Goal: Information Seeking & Learning: Learn about a topic

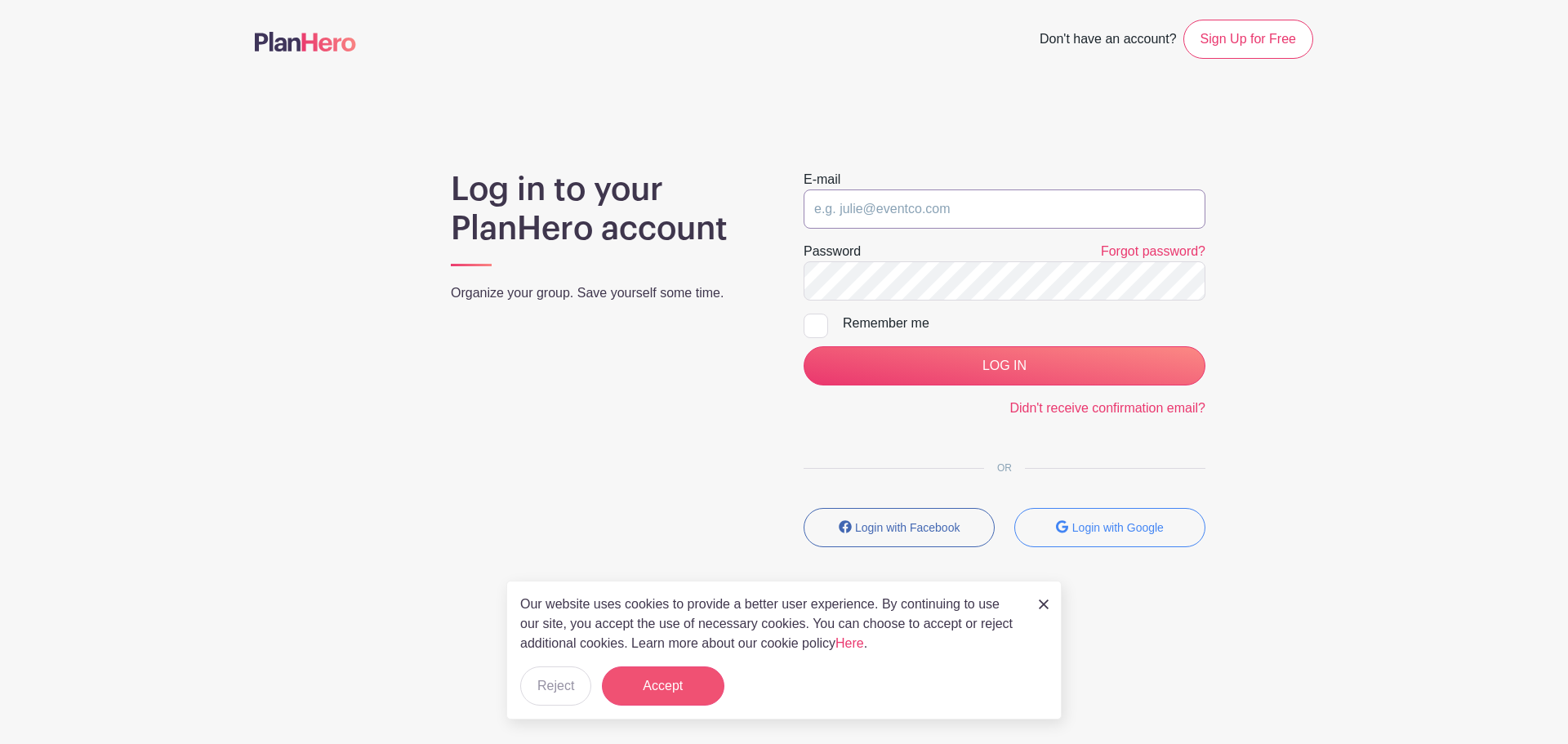
type input "saycheeze@images-sc.com"
click at [688, 679] on button "Accept" at bounding box center [663, 686] width 123 height 39
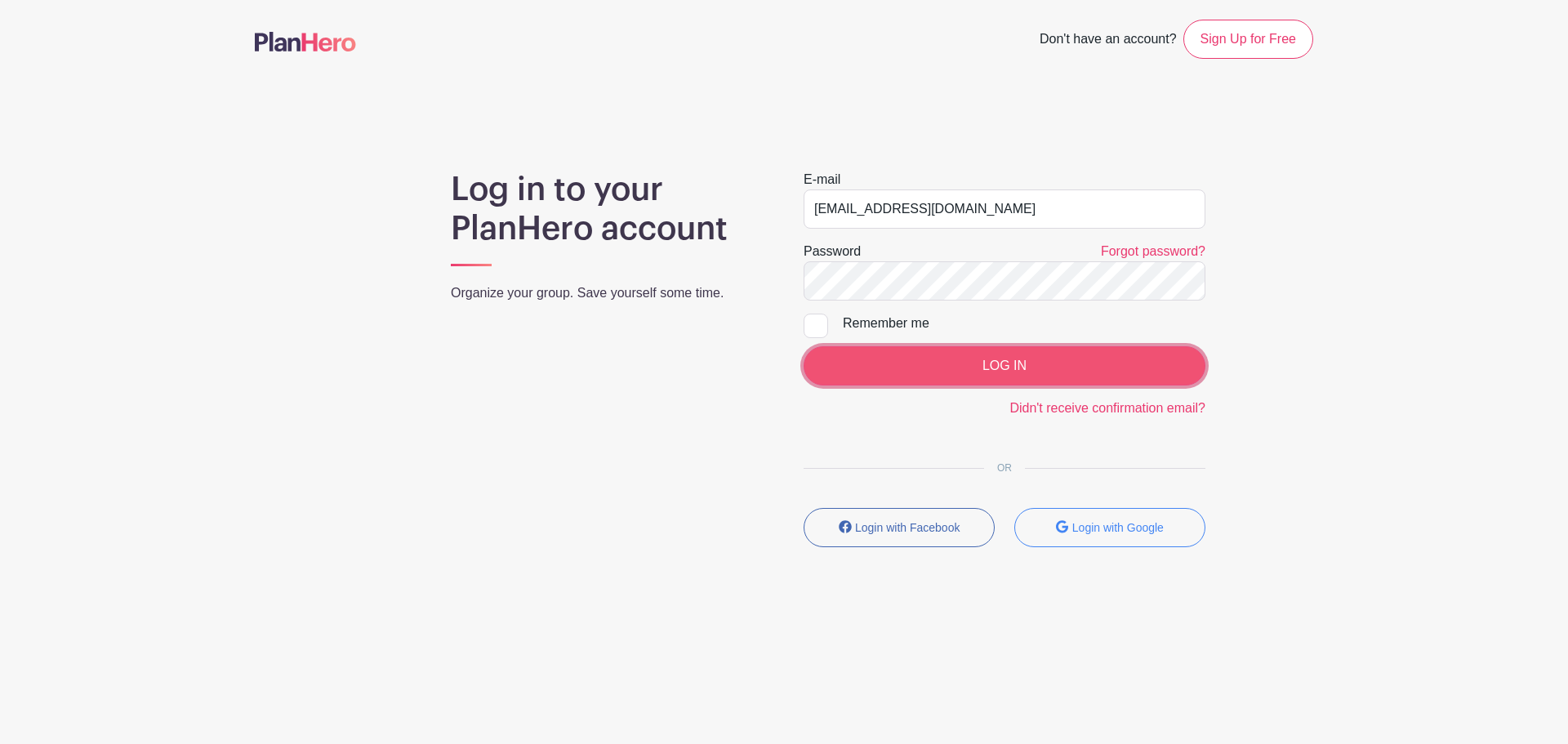
click at [991, 379] on input "LOG IN" at bounding box center [1004, 365] width 402 height 39
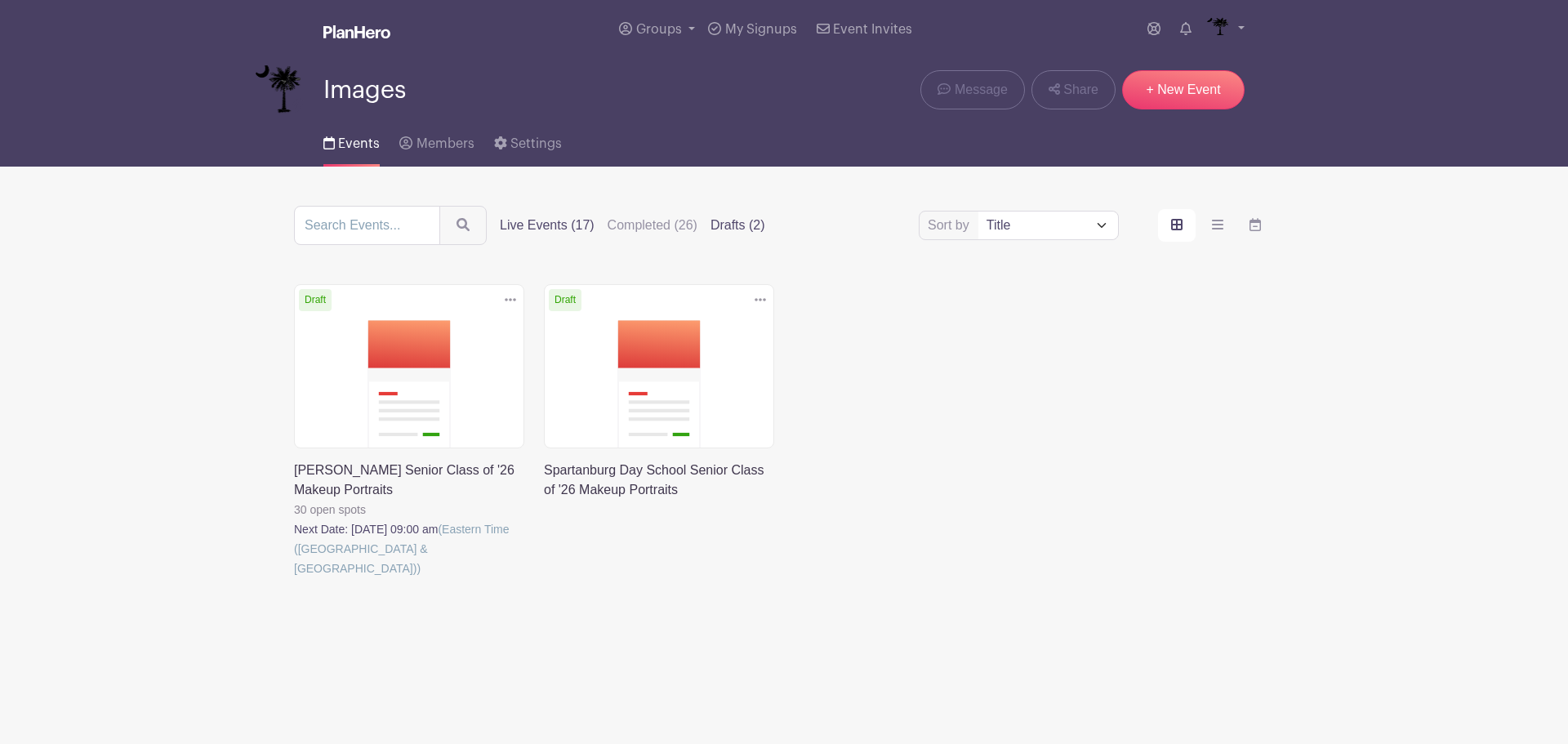
click at [554, 229] on label "Live Events (17)" at bounding box center [547, 226] width 95 height 20
click at [0, 0] on input "Live Events (17)" at bounding box center [0, 0] width 0 height 0
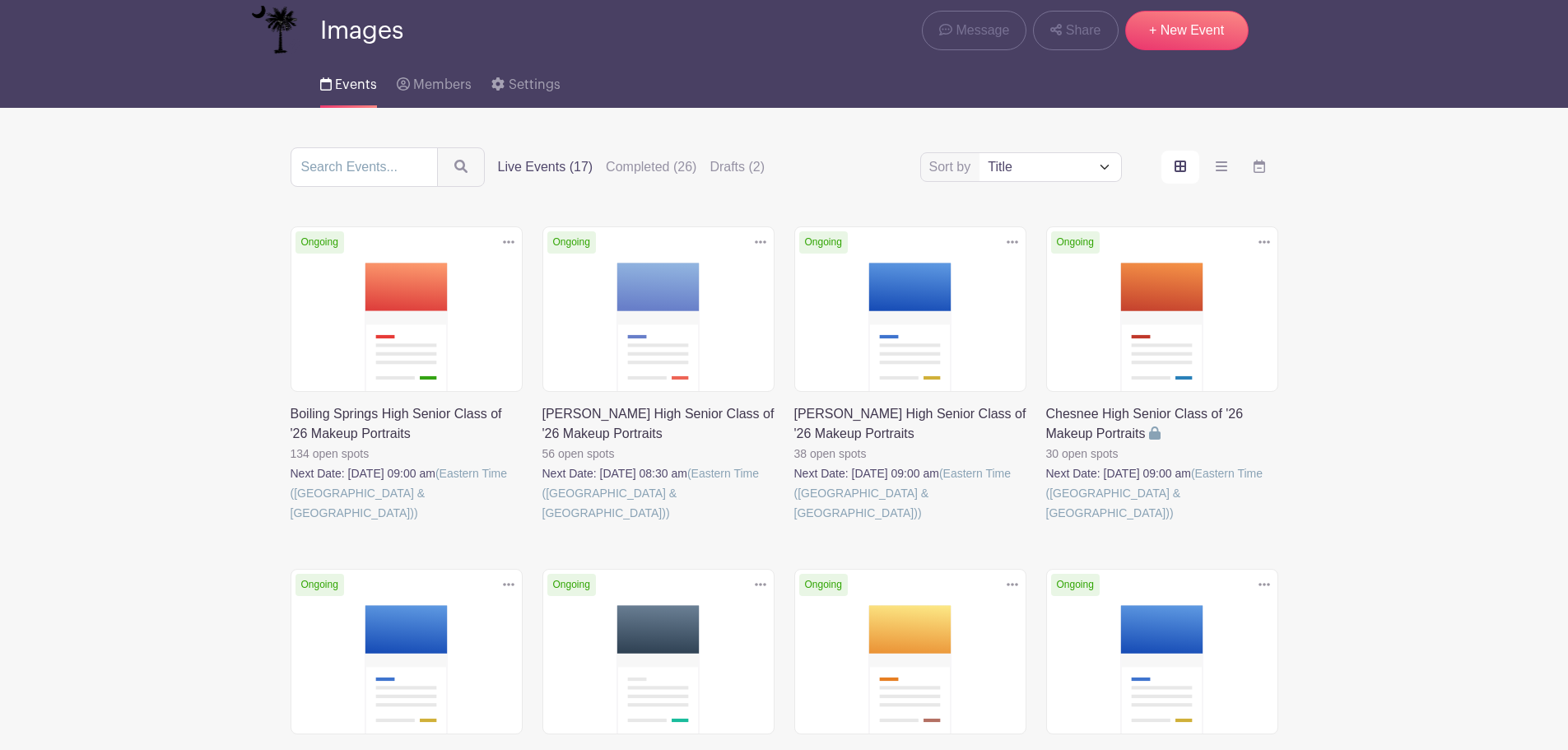
scroll to position [330, 0]
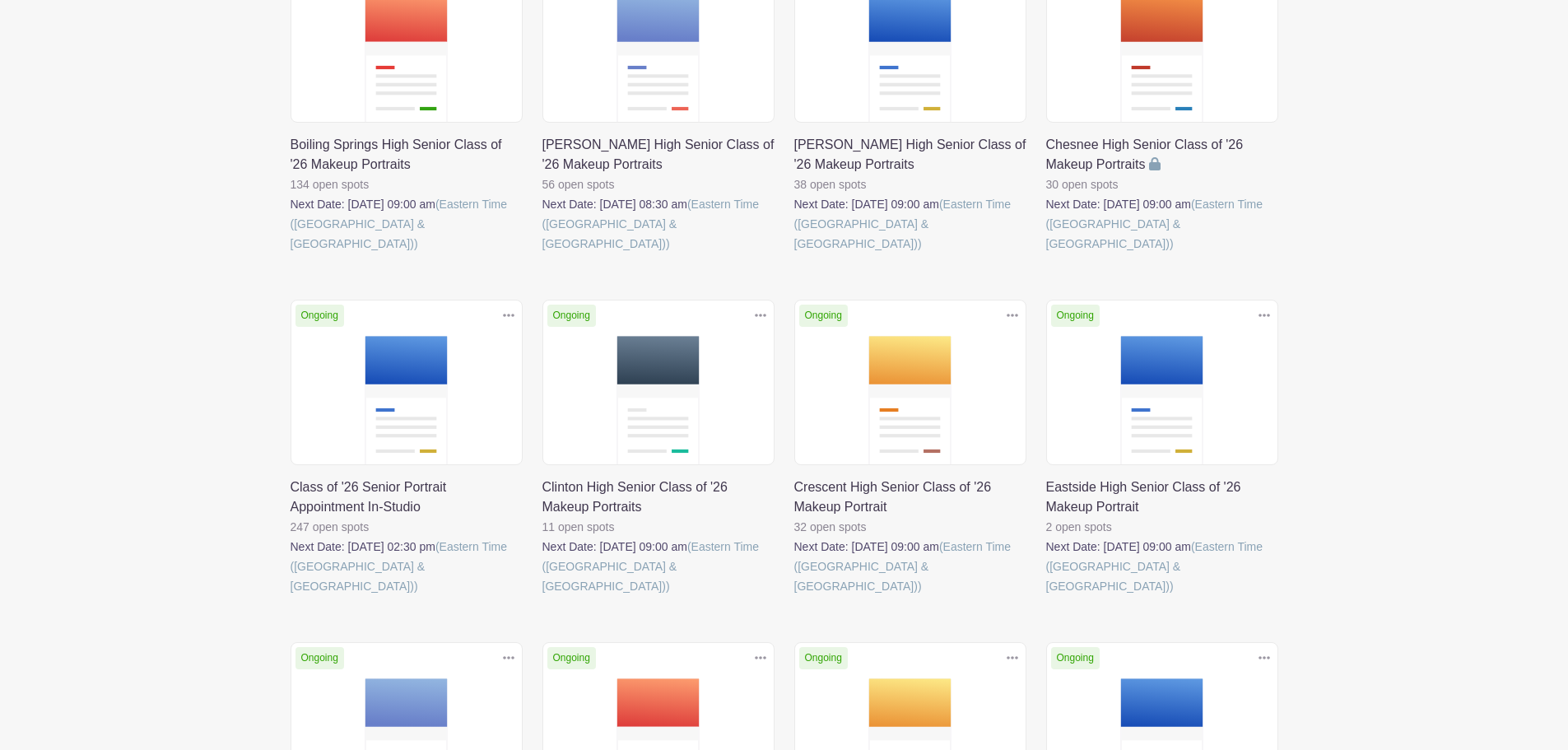
click at [290, 596] on link at bounding box center [290, 596] width 0 height 0
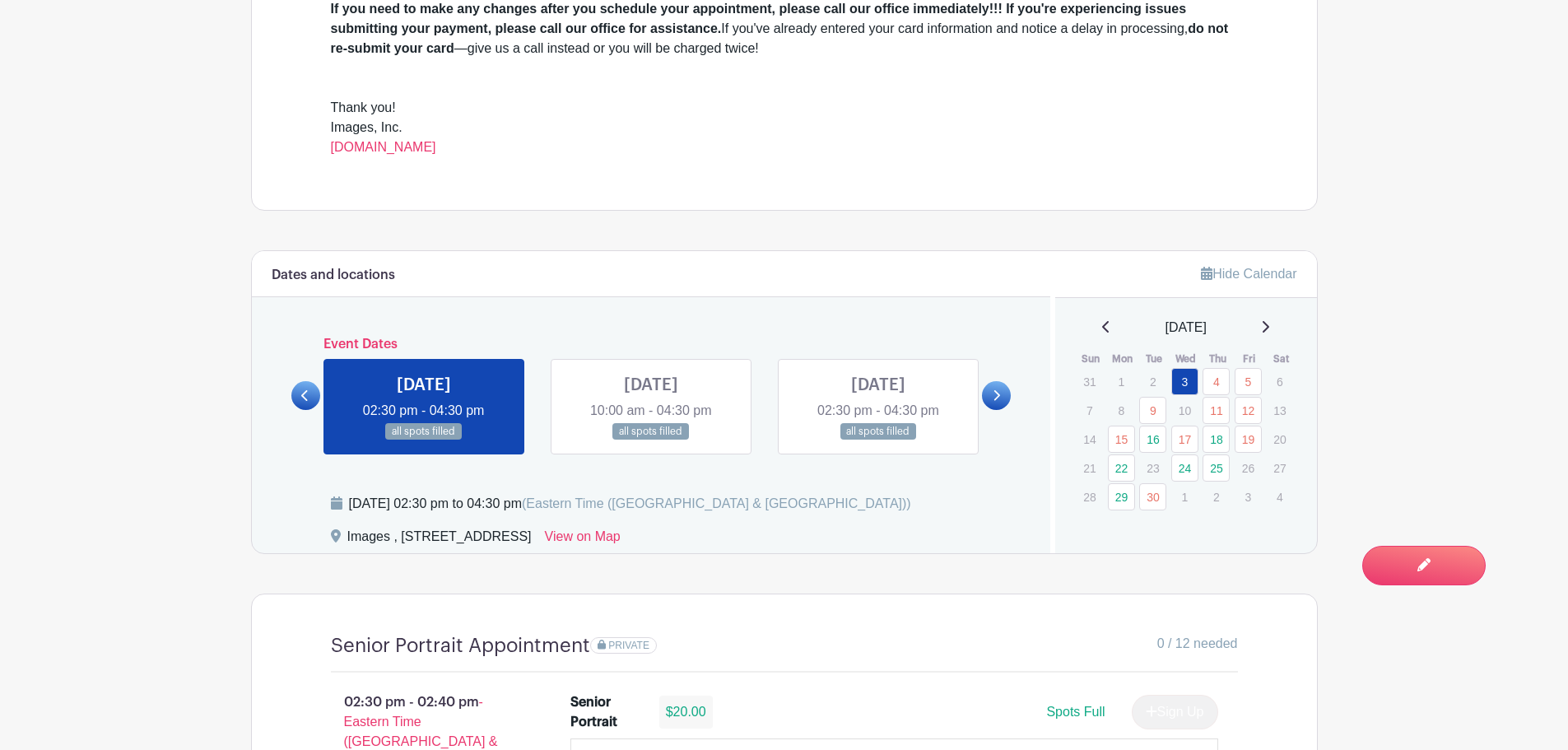
scroll to position [742, 0]
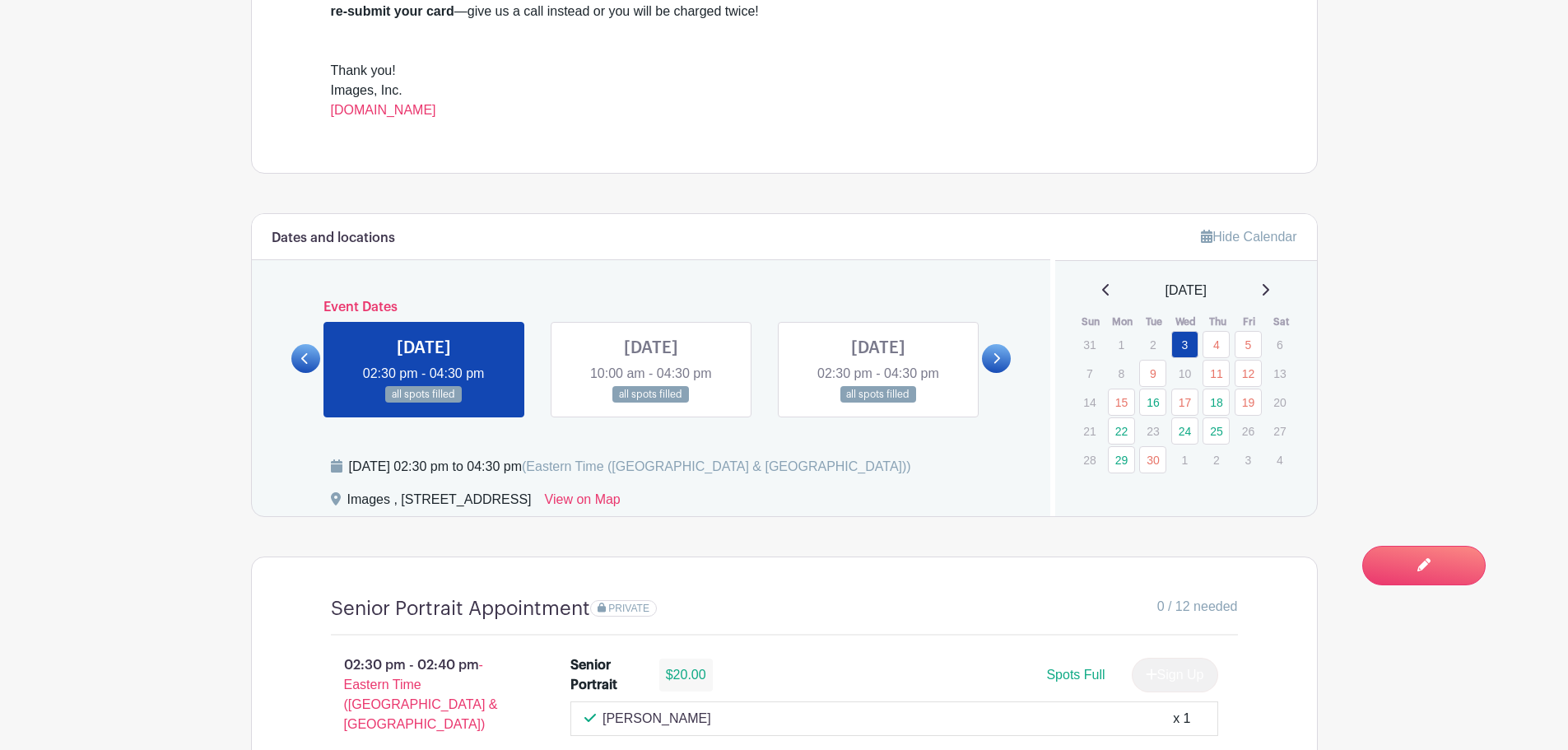
click at [987, 357] on link at bounding box center [997, 358] width 28 height 28
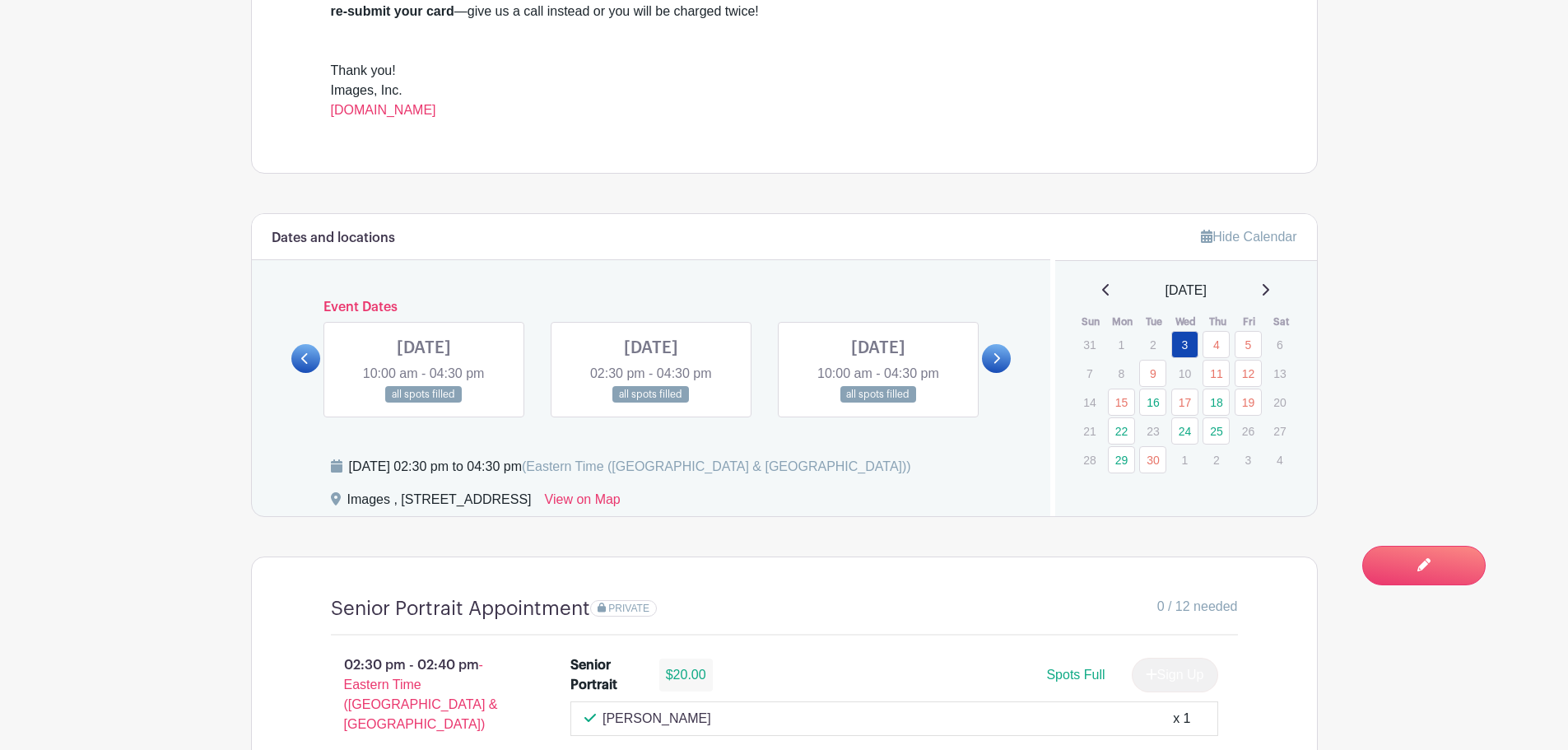
click at [987, 357] on link at bounding box center [997, 358] width 28 height 28
click at [309, 362] on icon at bounding box center [305, 358] width 8 height 13
click at [996, 352] on icon at bounding box center [997, 358] width 8 height 13
click at [295, 353] on link at bounding box center [305, 358] width 28 height 28
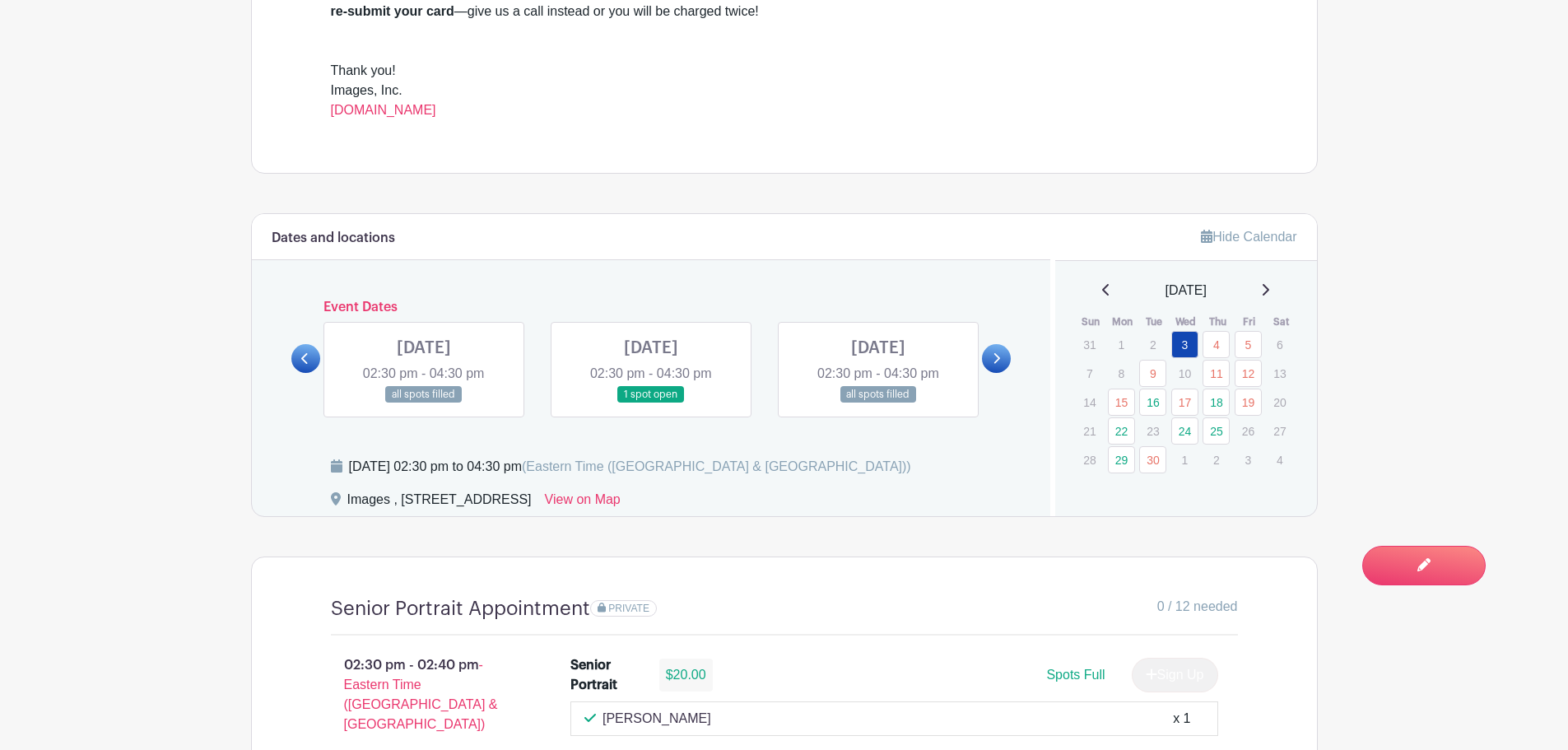
click at [295, 353] on link at bounding box center [305, 358] width 28 height 28
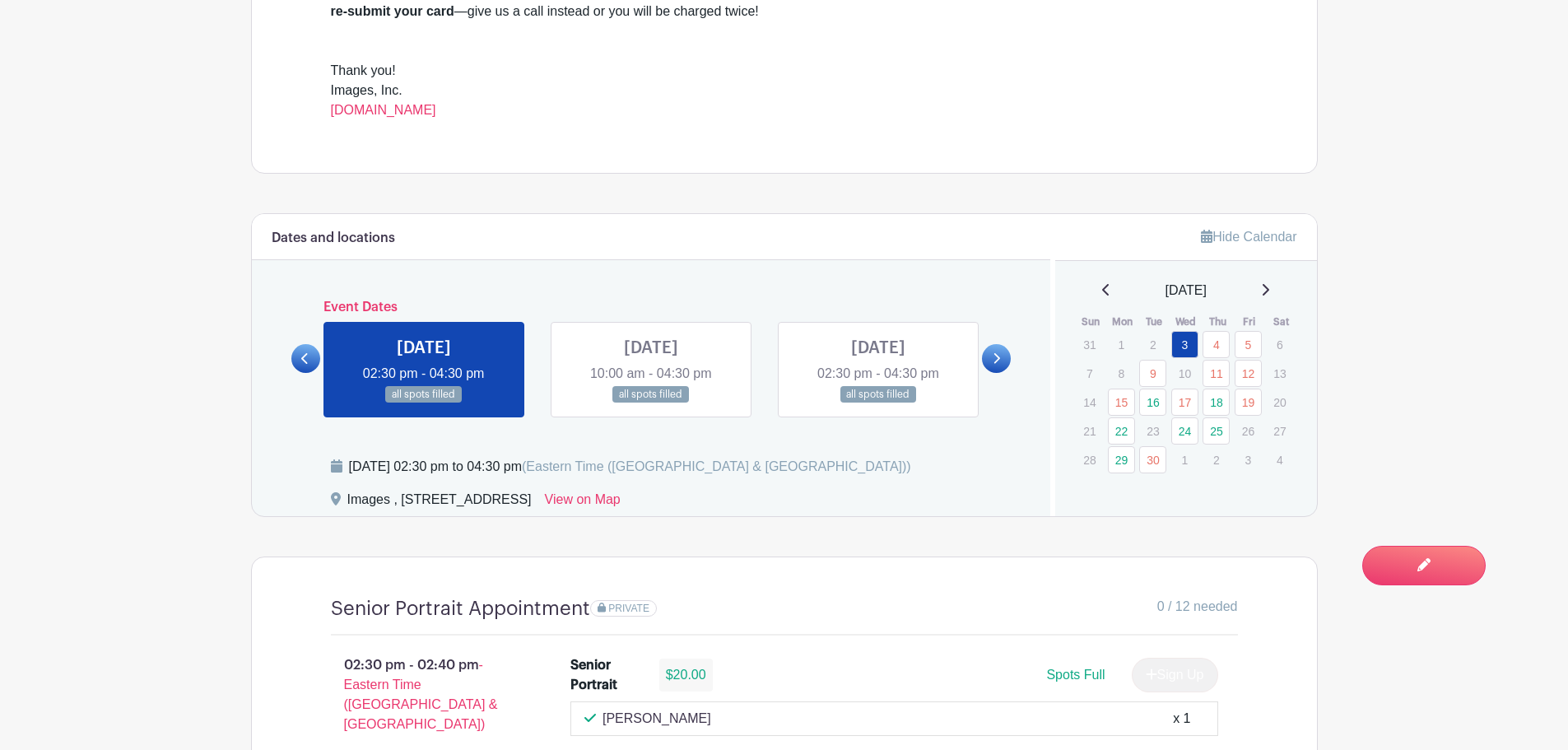
click at [1005, 354] on link at bounding box center [997, 358] width 28 height 28
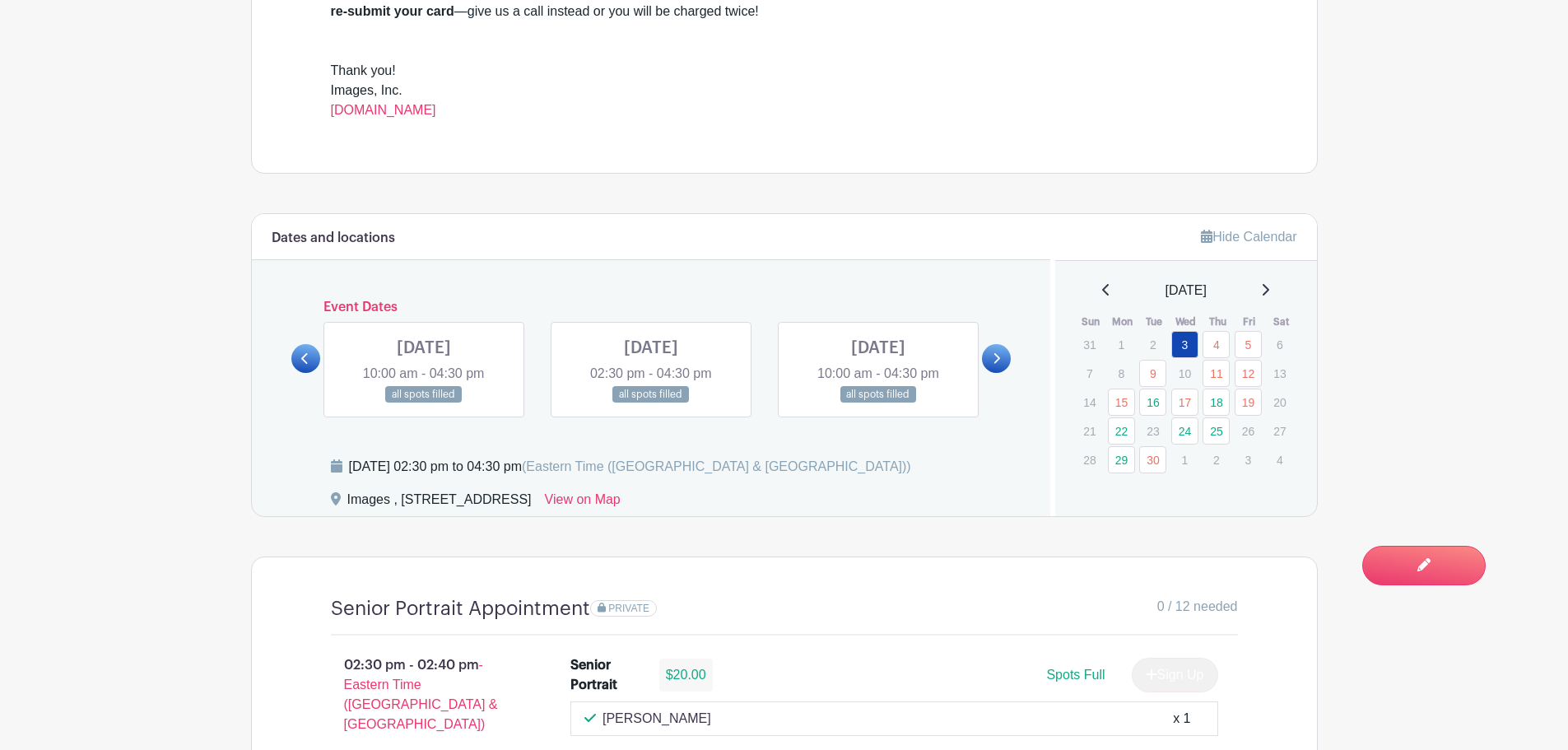
click at [1005, 354] on link at bounding box center [997, 358] width 28 height 28
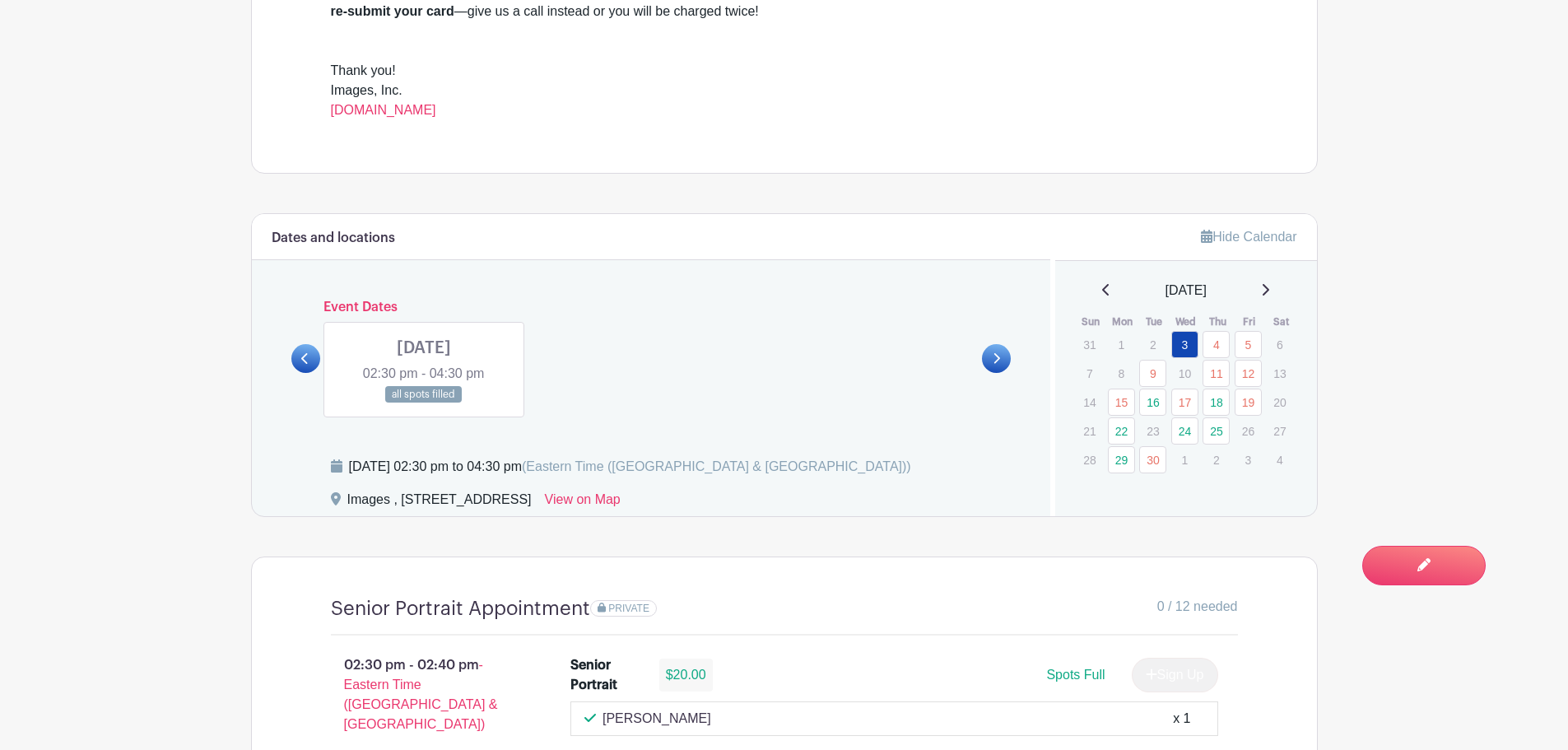
click at [1005, 354] on link at bounding box center [997, 358] width 28 height 28
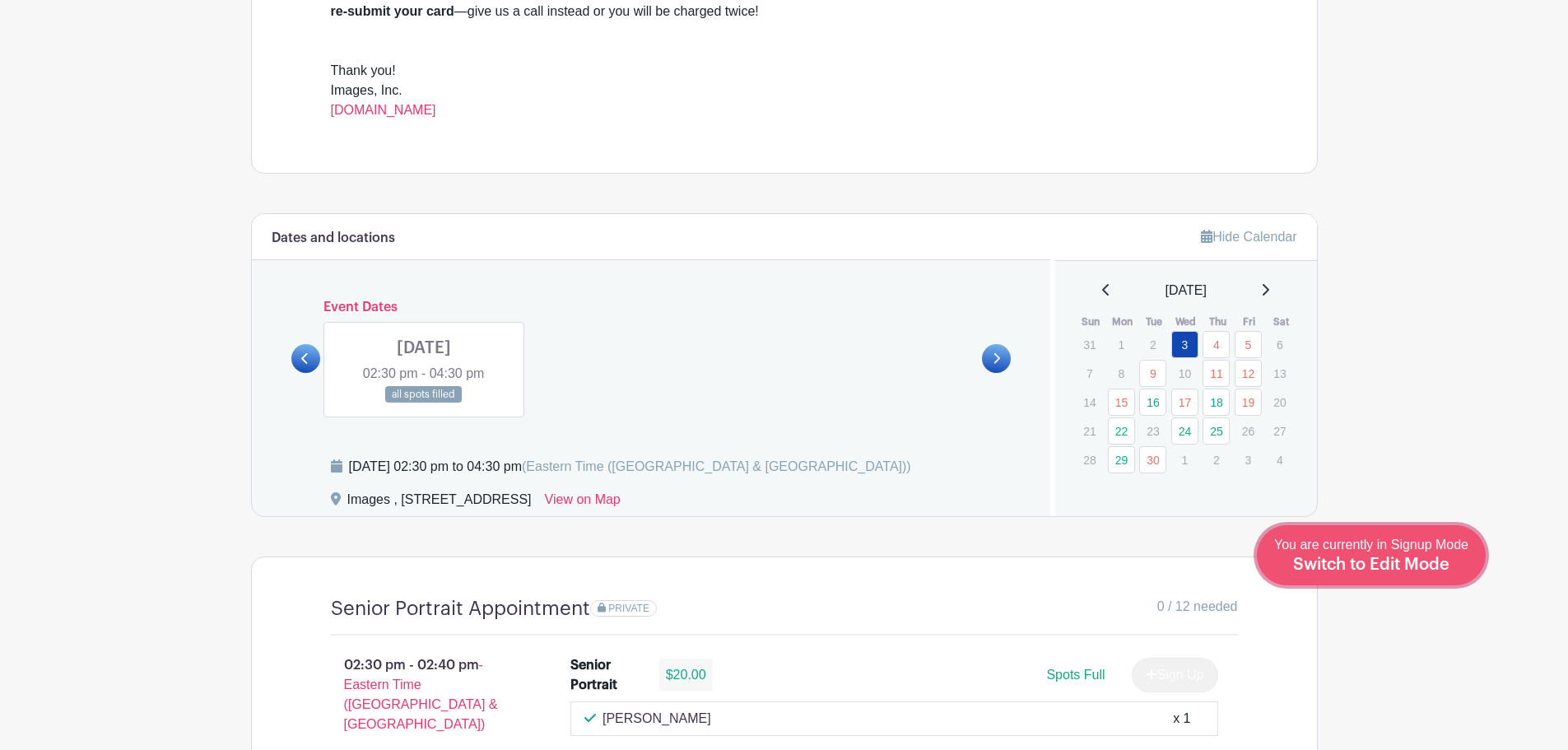
click at [1388, 558] on span "Switch to Edit Mode" at bounding box center [1371, 565] width 156 height 17
